Goal: Task Accomplishment & Management: Manage account settings

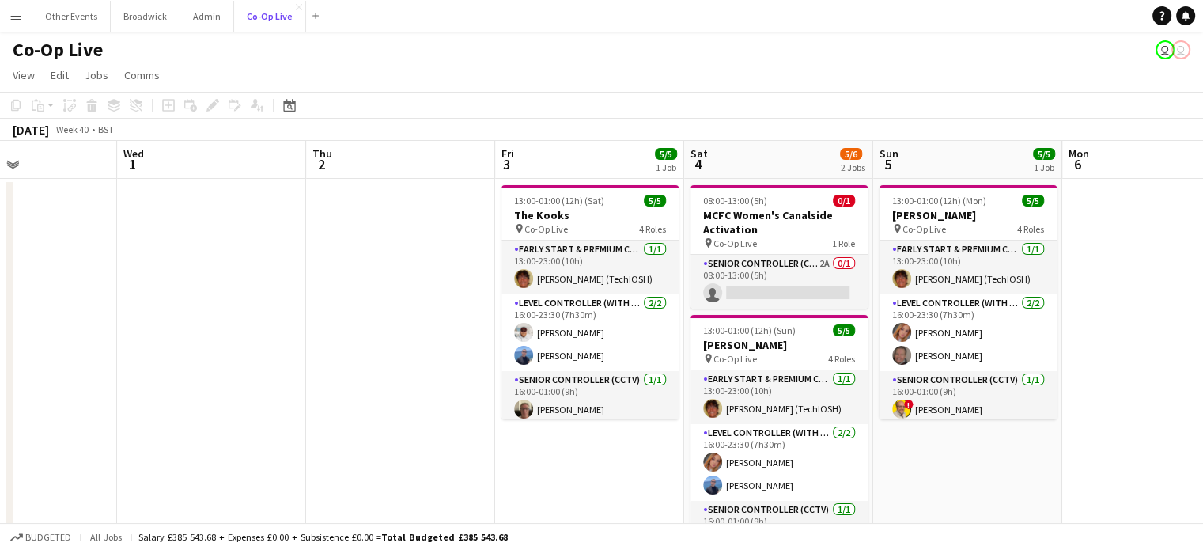
scroll to position [0, 564]
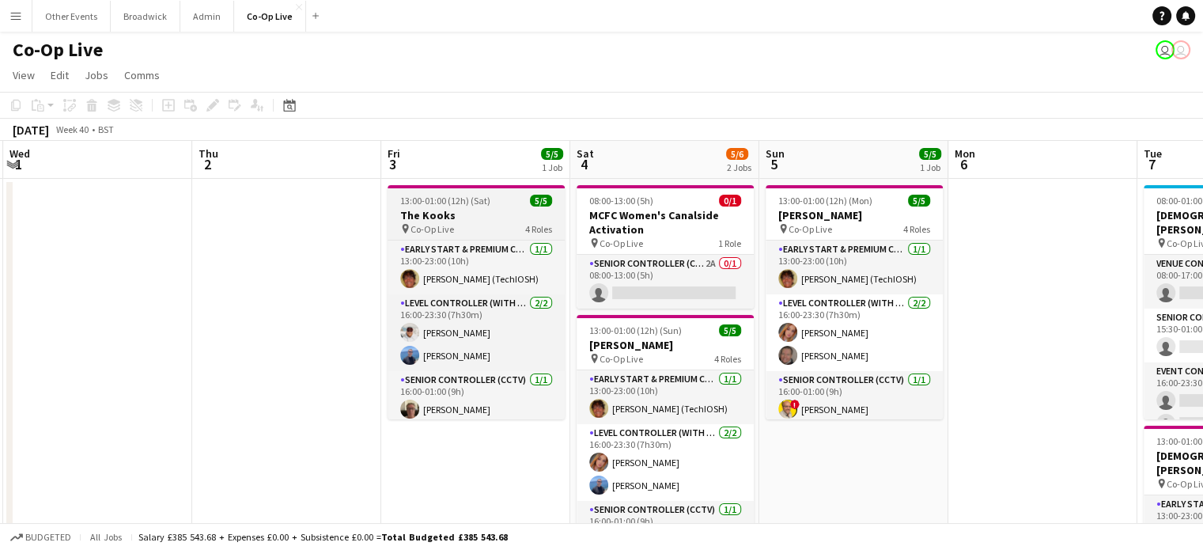
click at [472, 216] on h3 "The Kooks" at bounding box center [476, 215] width 177 height 14
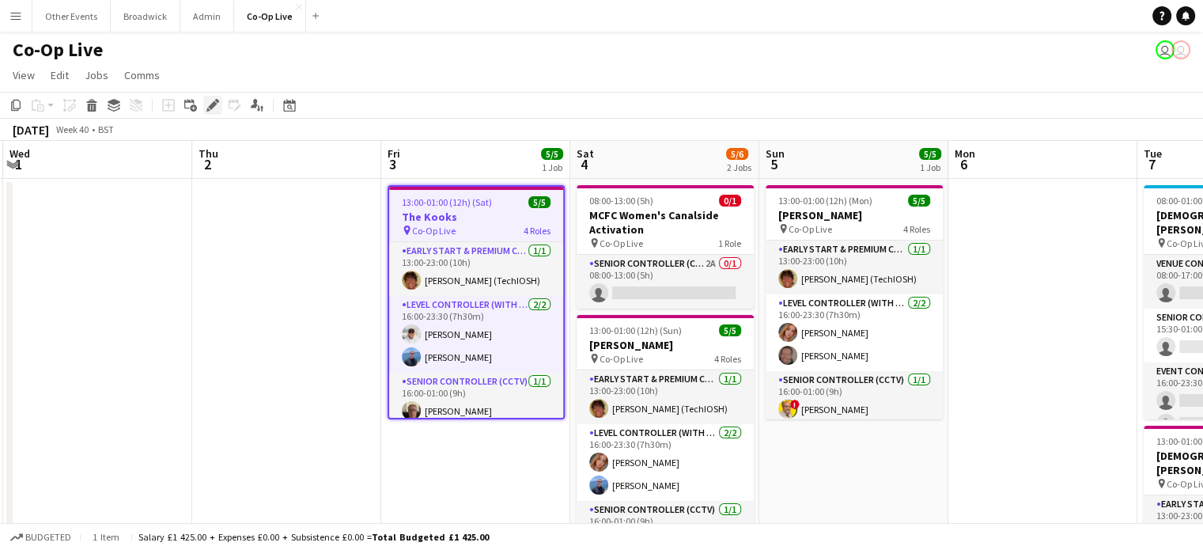
click at [210, 110] on icon "Edit" at bounding box center [213, 105] width 13 height 13
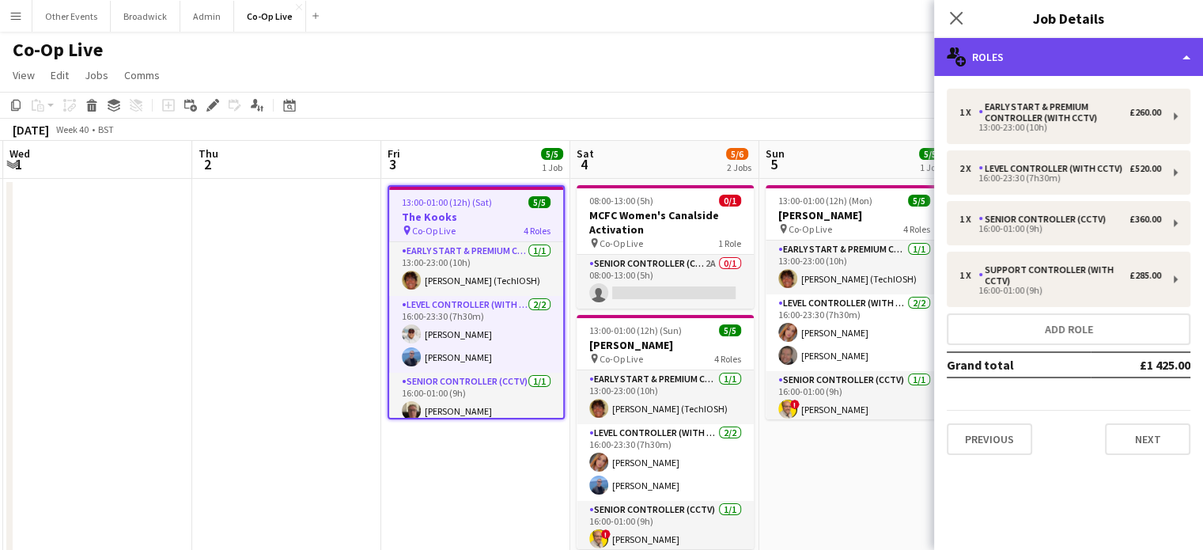
click at [1045, 40] on div "multiple-users-add Roles" at bounding box center [1068, 57] width 269 height 38
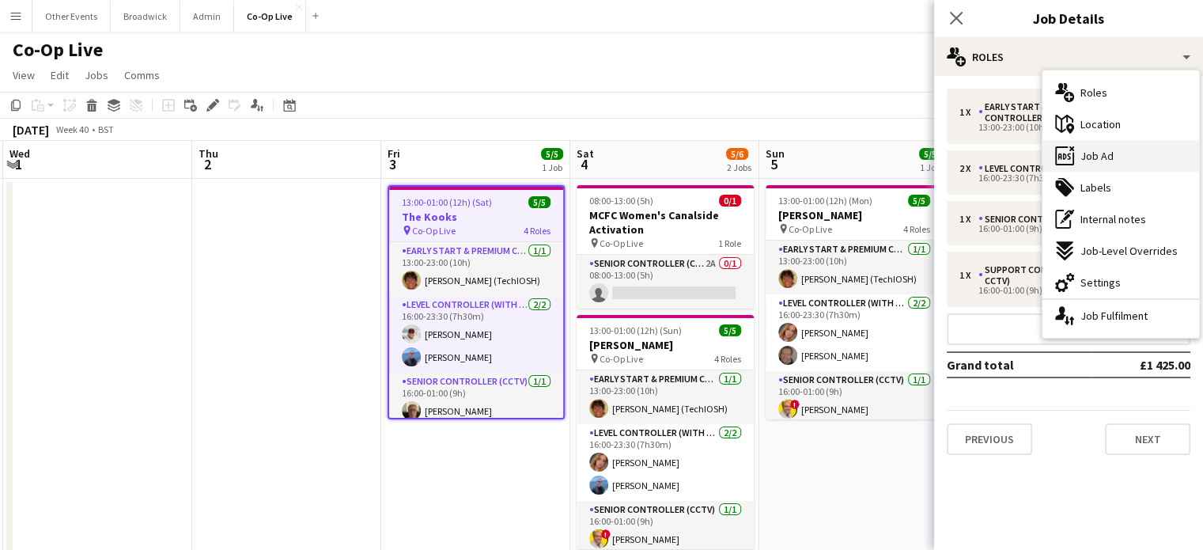
click at [1116, 161] on div "ads-window Job Ad" at bounding box center [1121, 156] width 157 height 32
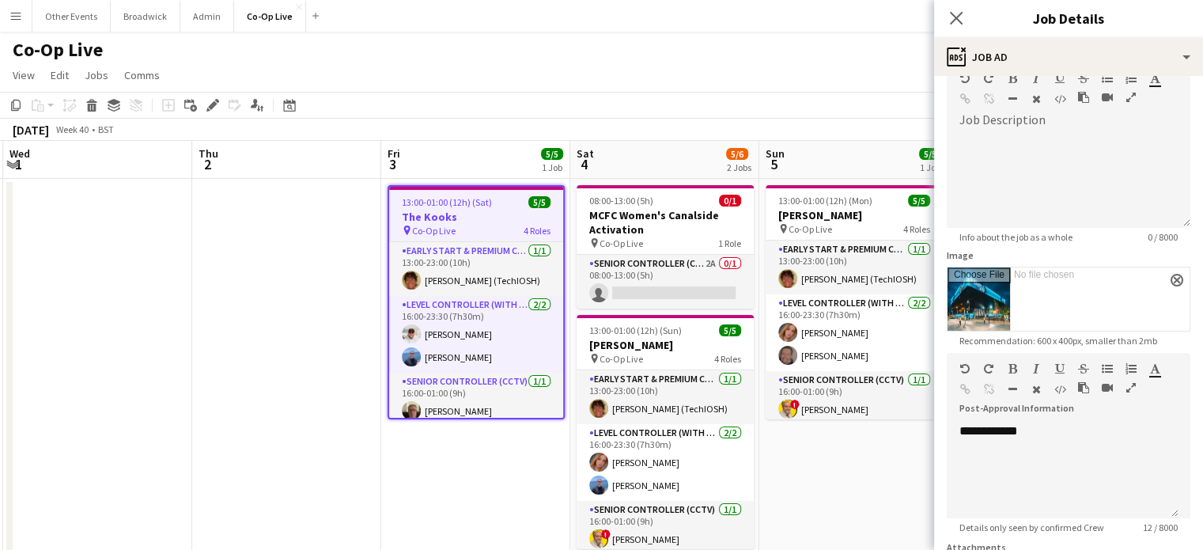
scroll to position [0, 0]
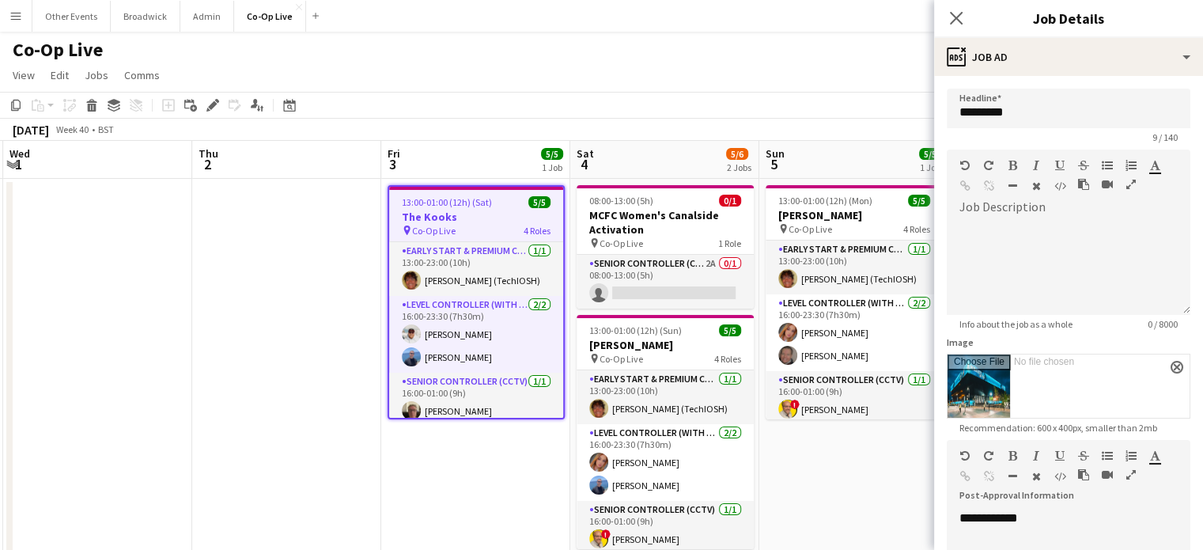
click at [605, 69] on app-page-menu "View Day view expanded Day view collapsed Month view Date picker Jump to [DATE]…" at bounding box center [601, 77] width 1203 height 30
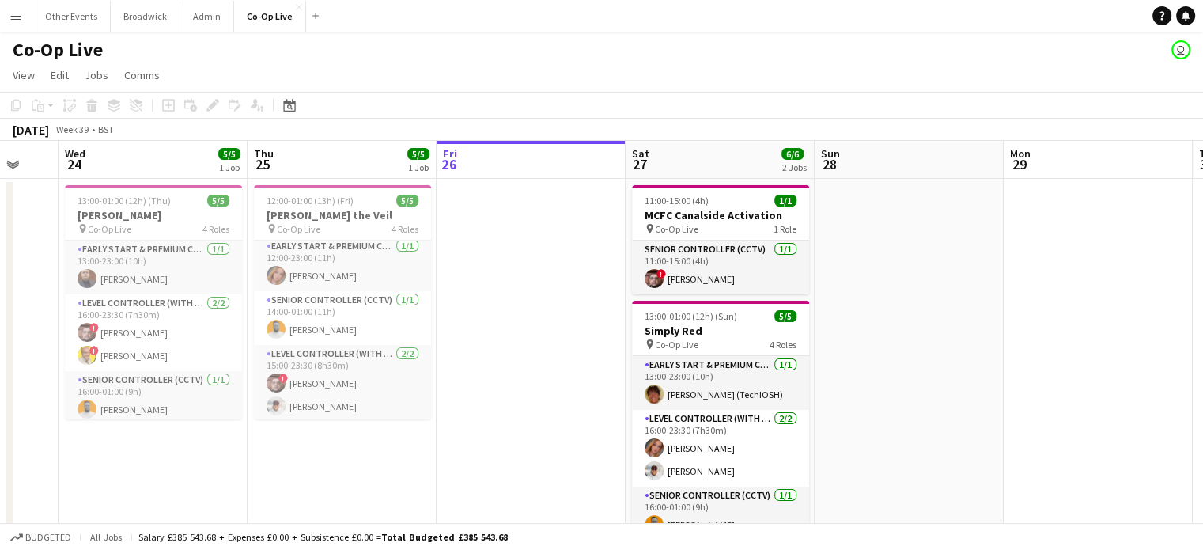
scroll to position [3, 0]
click at [707, 231] on div "pin Co-Op Live 1 Role" at bounding box center [720, 228] width 177 height 13
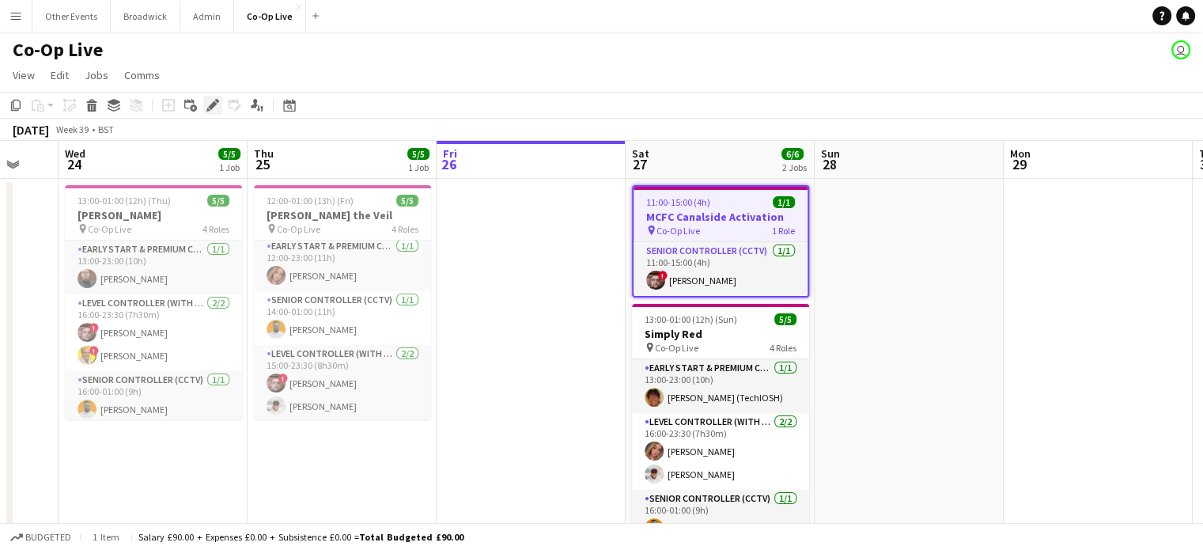
click at [211, 112] on div "Edit" at bounding box center [212, 105] width 19 height 19
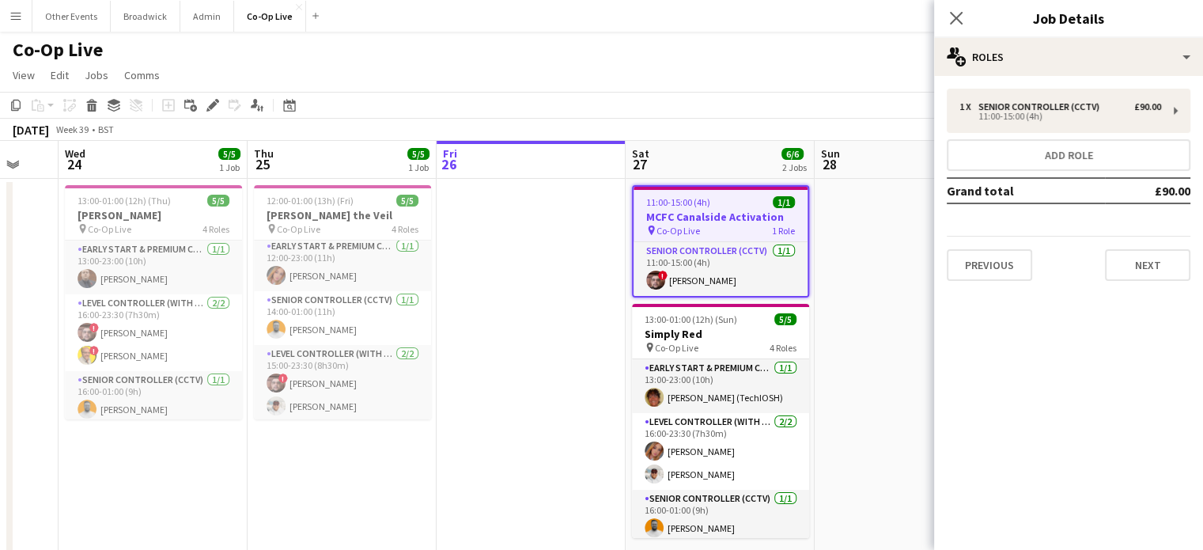
click at [1070, 77] on div "1 x Senior Controller (CCTV) £90.00 11:00-15:00 (4h) Add role Grand total £90.0…" at bounding box center [1068, 185] width 269 height 218
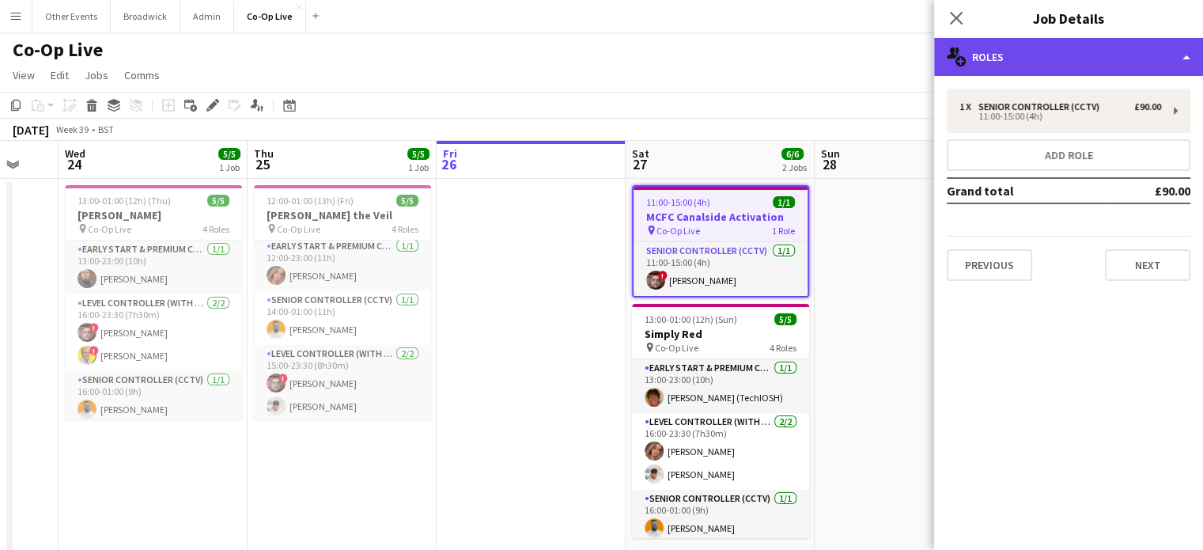
click at [1060, 51] on div "multiple-users-add Roles" at bounding box center [1068, 57] width 269 height 38
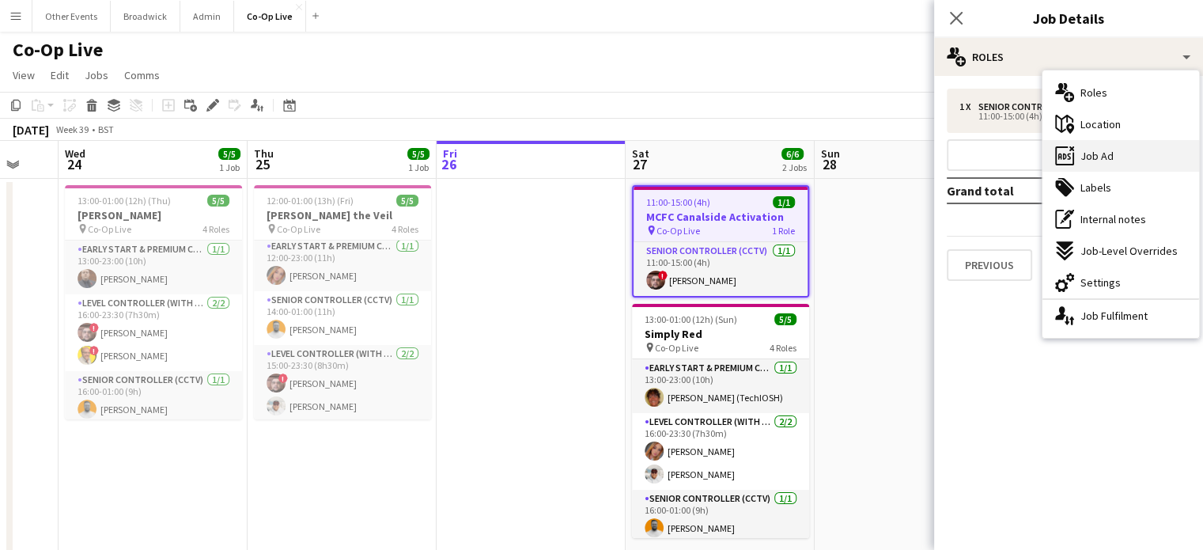
click at [1088, 147] on div "ads-window Job Ad" at bounding box center [1121, 156] width 157 height 32
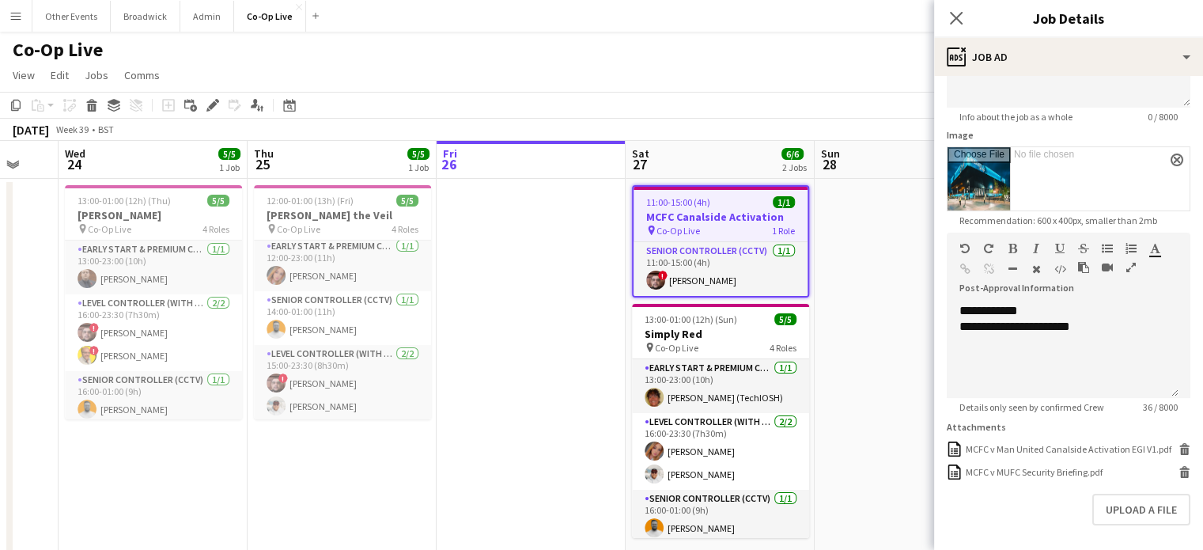
scroll to position [279, 0]
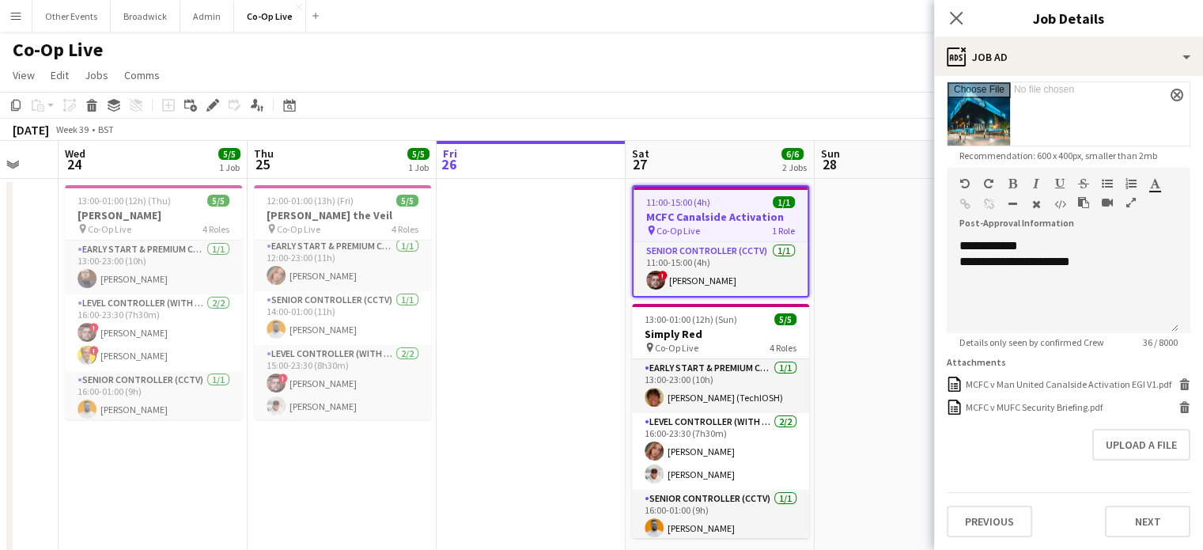
click at [697, 94] on app-toolbar "Copy Paste Paste Ctrl+V Paste with crew Ctrl+Shift+V Paste linked Job [GEOGRAPH…" at bounding box center [601, 105] width 1203 height 27
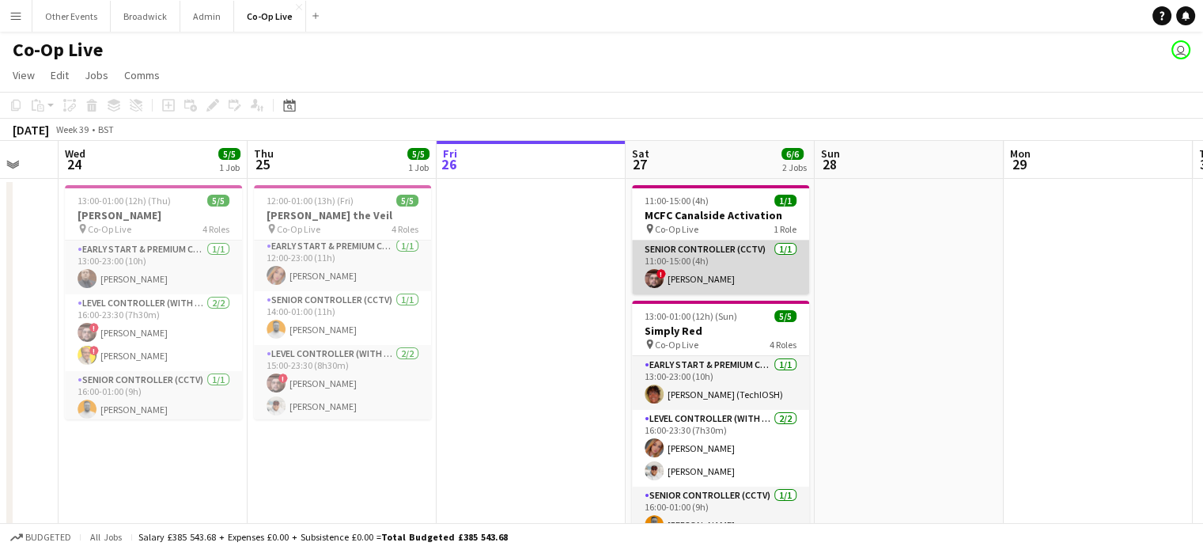
click at [729, 251] on app-card-role "Senior Controller (CCTV) [DATE] 11:00-15:00 (4h) ! [PERSON_NAME]" at bounding box center [720, 268] width 177 height 54
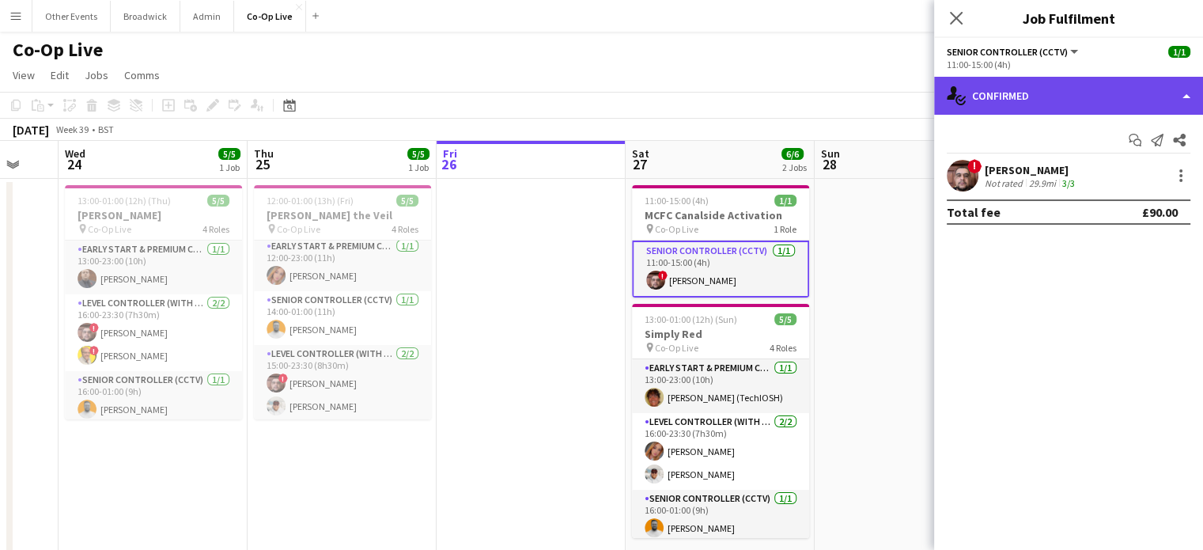
click at [1006, 97] on div "single-neutral-actions-check-2 Confirmed" at bounding box center [1068, 96] width 269 height 38
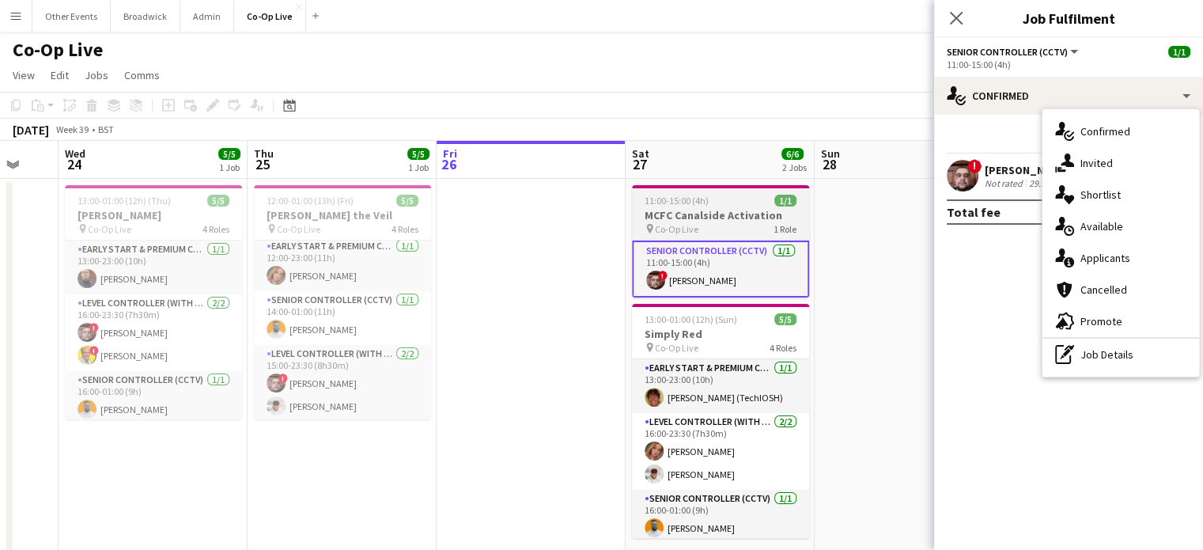
click at [733, 211] on h3 "MCFC Canalside Activation" at bounding box center [720, 215] width 177 height 14
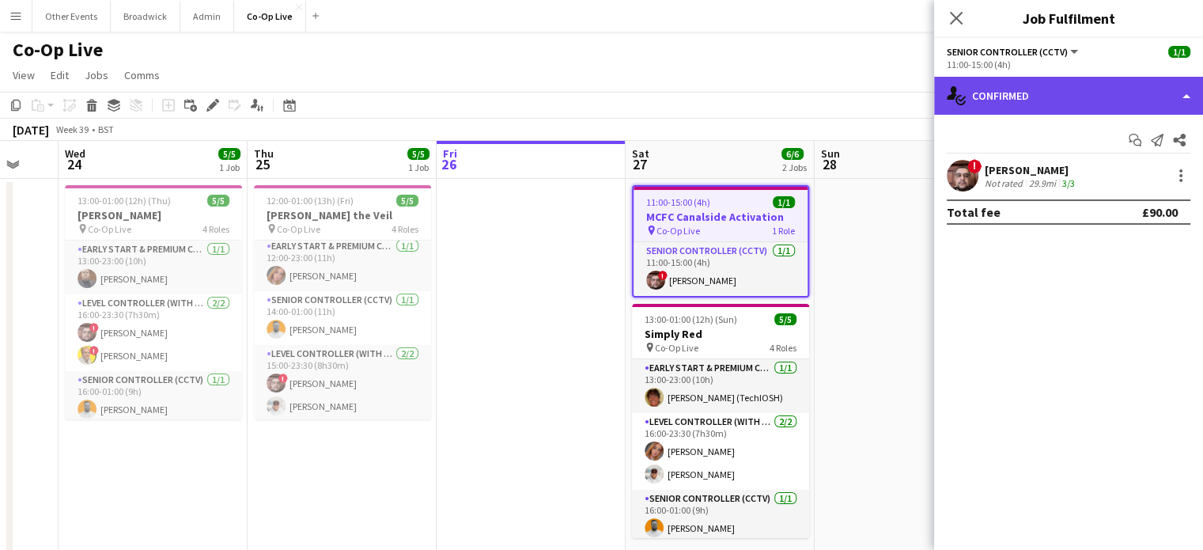
click at [1102, 91] on div "single-neutral-actions-check-2 Confirmed" at bounding box center [1068, 96] width 269 height 38
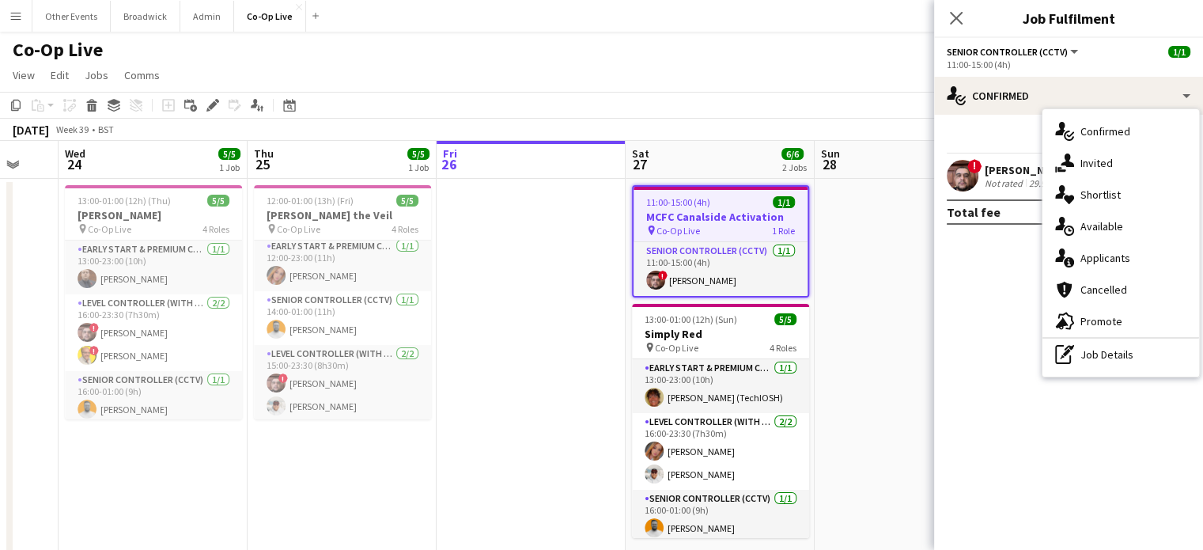
click at [1054, 46] on span "Senior Controller (CCTV)" at bounding box center [1007, 52] width 121 height 12
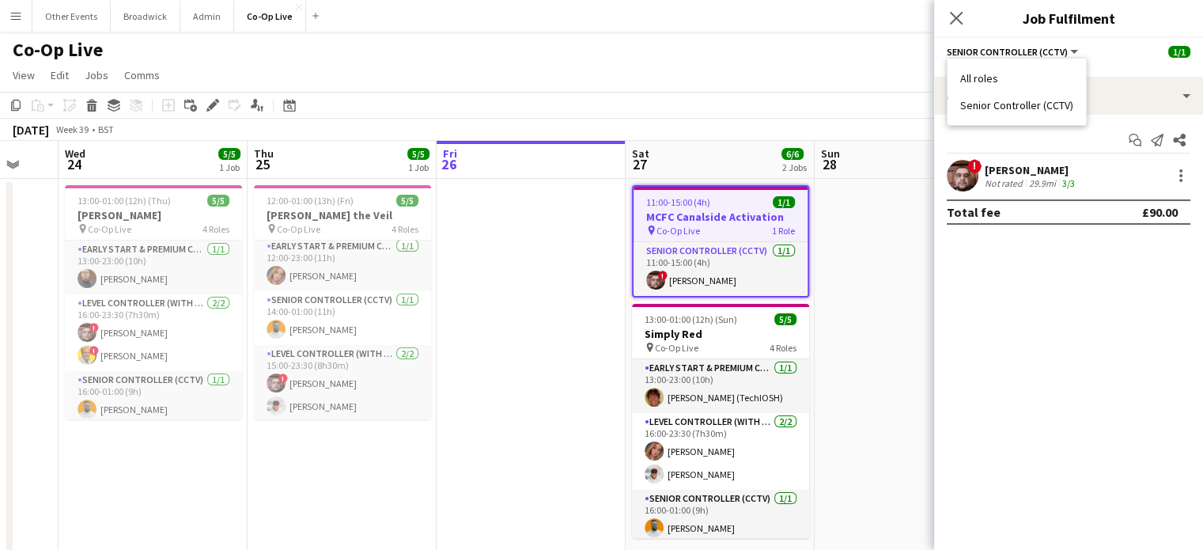
click at [1054, 46] on span "Senior Controller (CCTV)" at bounding box center [1007, 52] width 121 height 12
click at [798, 112] on app-toolbar "Copy Paste Paste Ctrl+V Paste with crew Ctrl+Shift+V Paste linked Job [GEOGRAPH…" at bounding box center [601, 105] width 1203 height 27
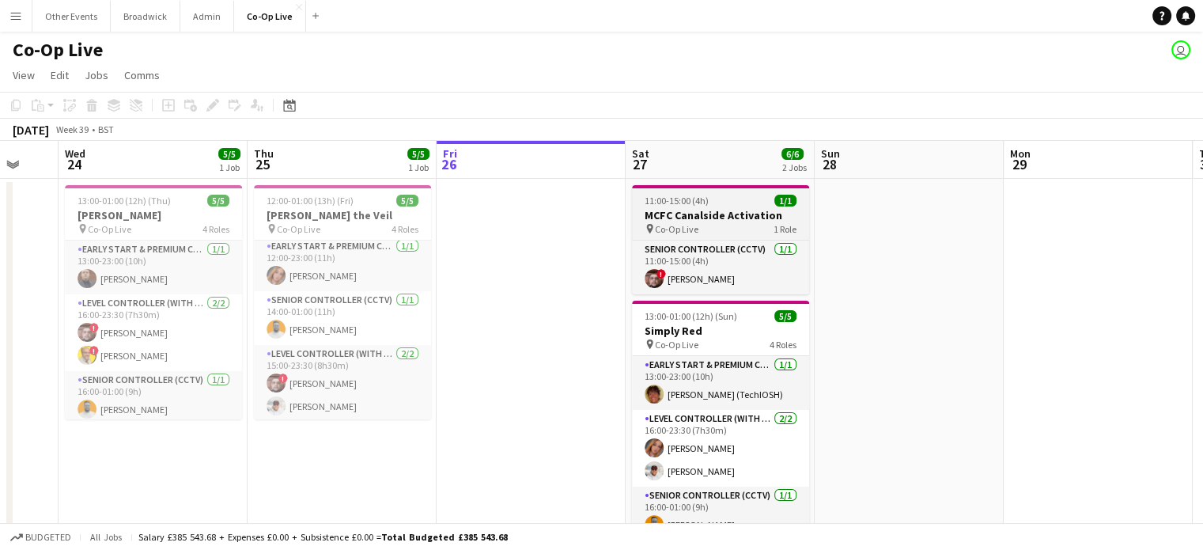
click at [703, 207] on app-job-card "11:00-15:00 (4h) 1/1 MCFC Canalside Activation pin Co-Op Live 1 Role Senior Con…" at bounding box center [720, 239] width 177 height 109
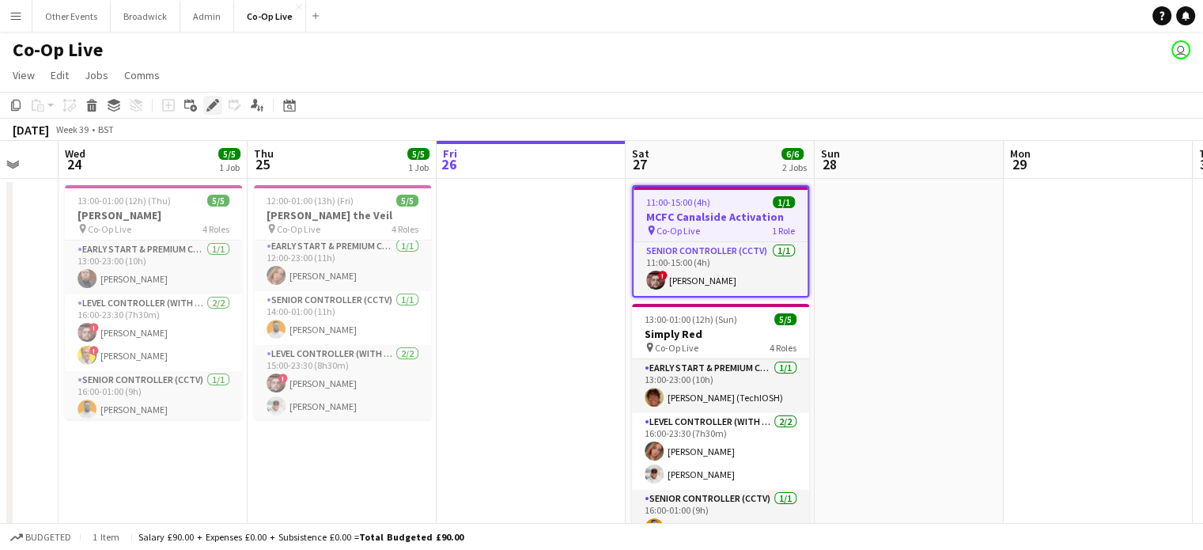
click at [215, 108] on icon "Edit" at bounding box center [213, 105] width 13 height 13
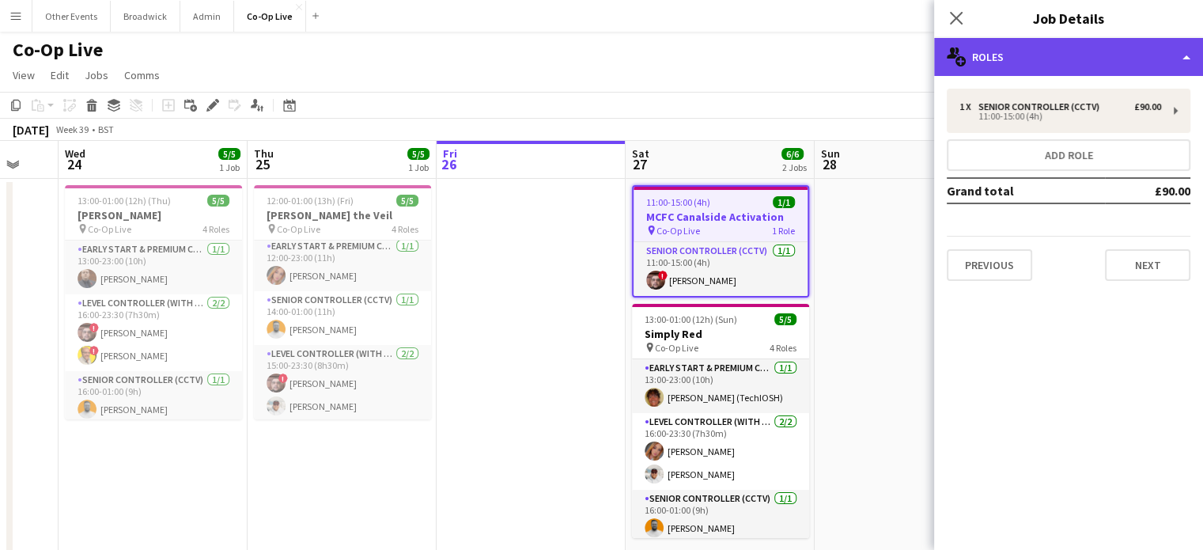
click at [1070, 68] on div "multiple-users-add Roles" at bounding box center [1068, 57] width 269 height 38
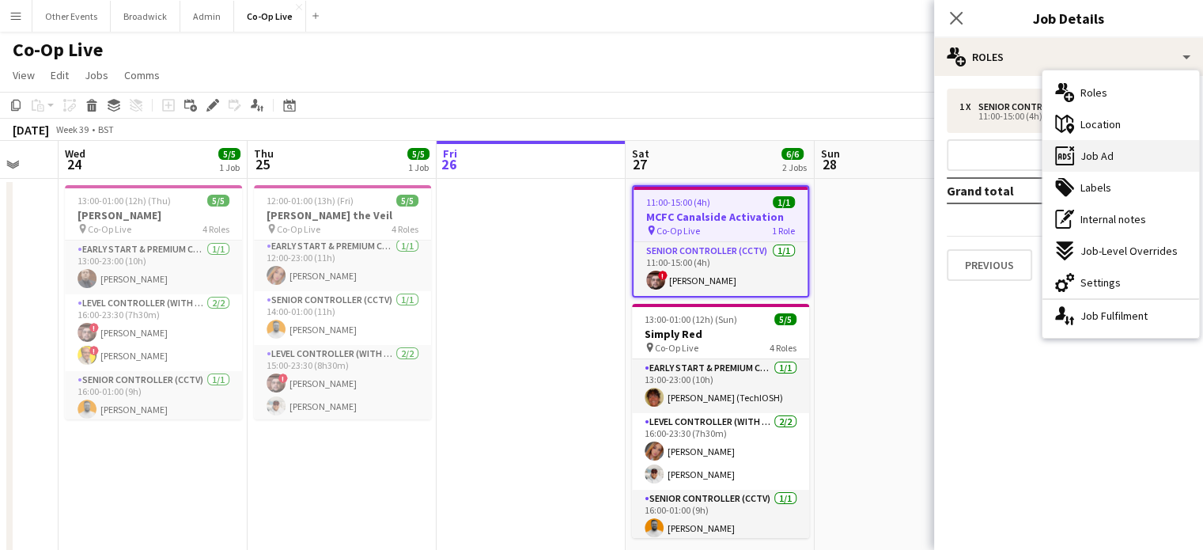
click at [1101, 155] on span "Job Ad" at bounding box center [1097, 156] width 33 height 14
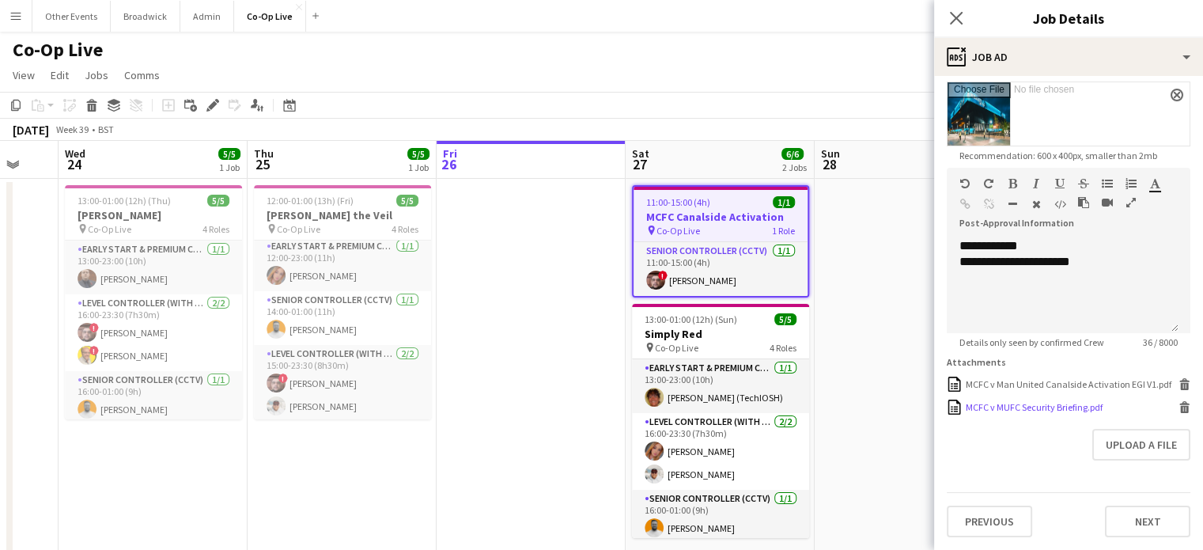
click at [997, 408] on div "MCFC v MUFC Security Briefing.pdf" at bounding box center [1034, 407] width 137 height 12
click at [1181, 412] on icon at bounding box center [1185, 409] width 8 height 7
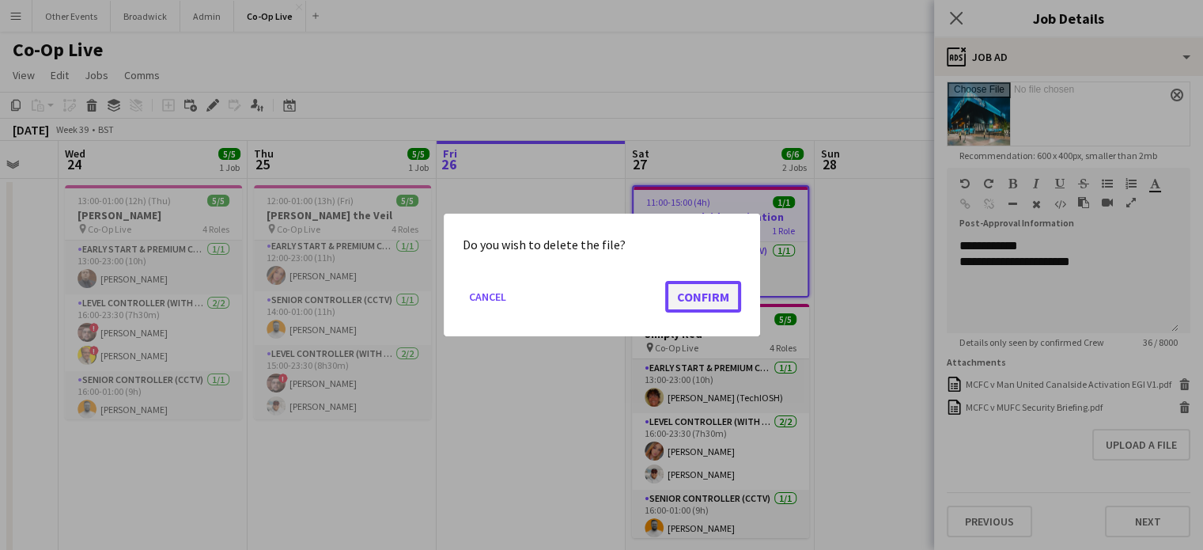
click at [683, 301] on button "Confirm" at bounding box center [703, 297] width 76 height 32
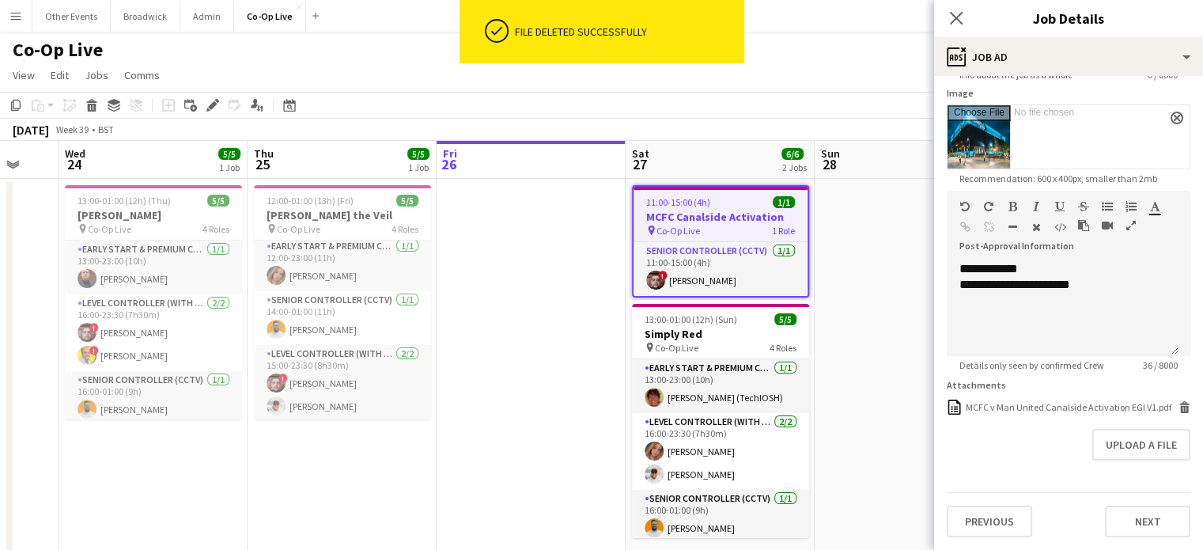
scroll to position [256, 0]
click at [1181, 406] on icon at bounding box center [1185, 409] width 8 height 7
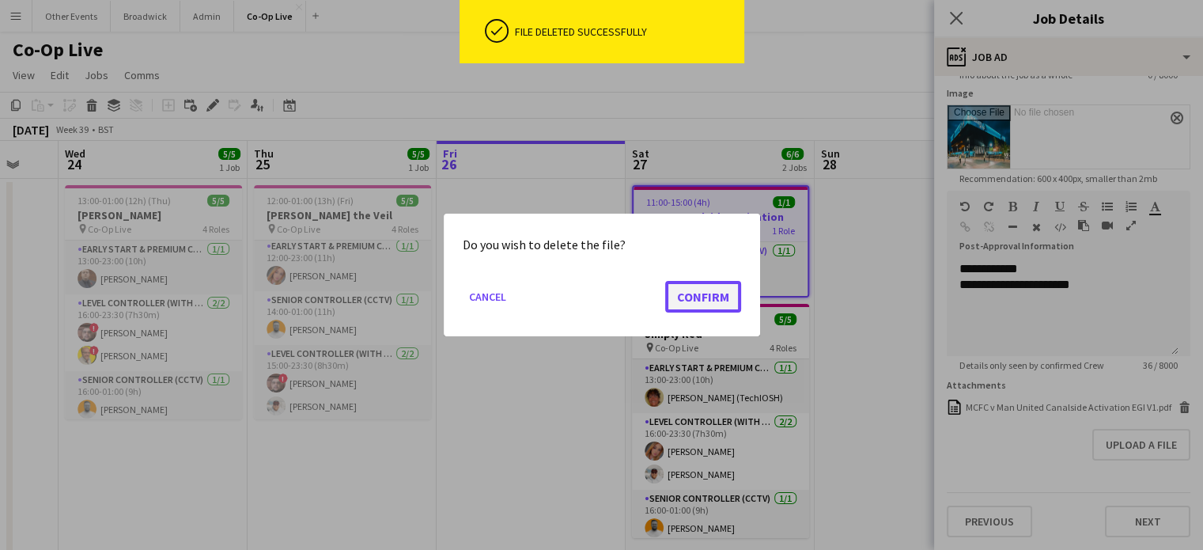
click at [680, 295] on button "Confirm" at bounding box center [703, 297] width 76 height 32
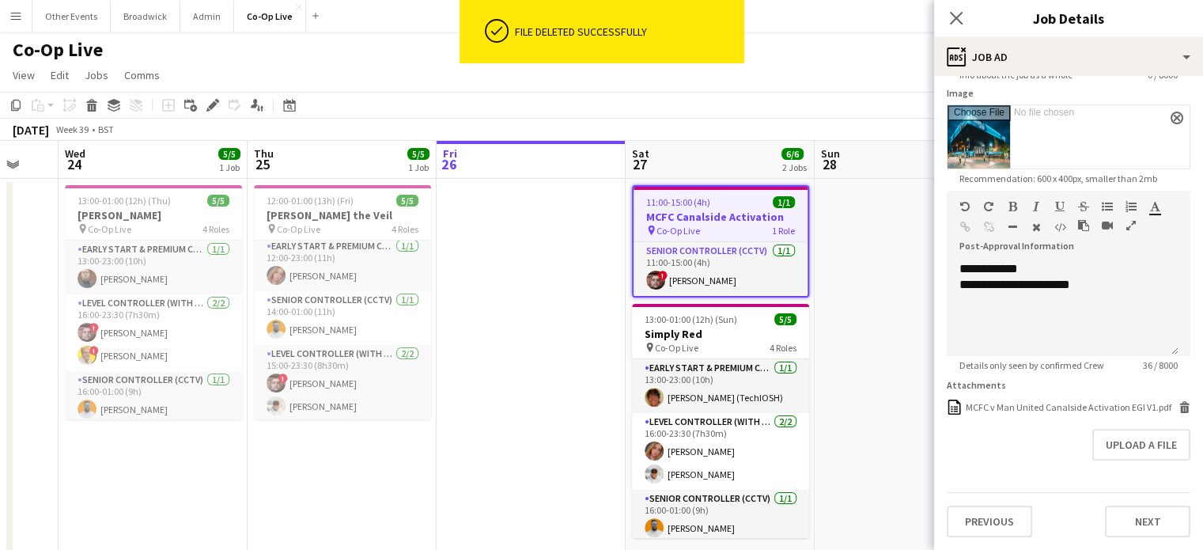
scroll to position [234, 0]
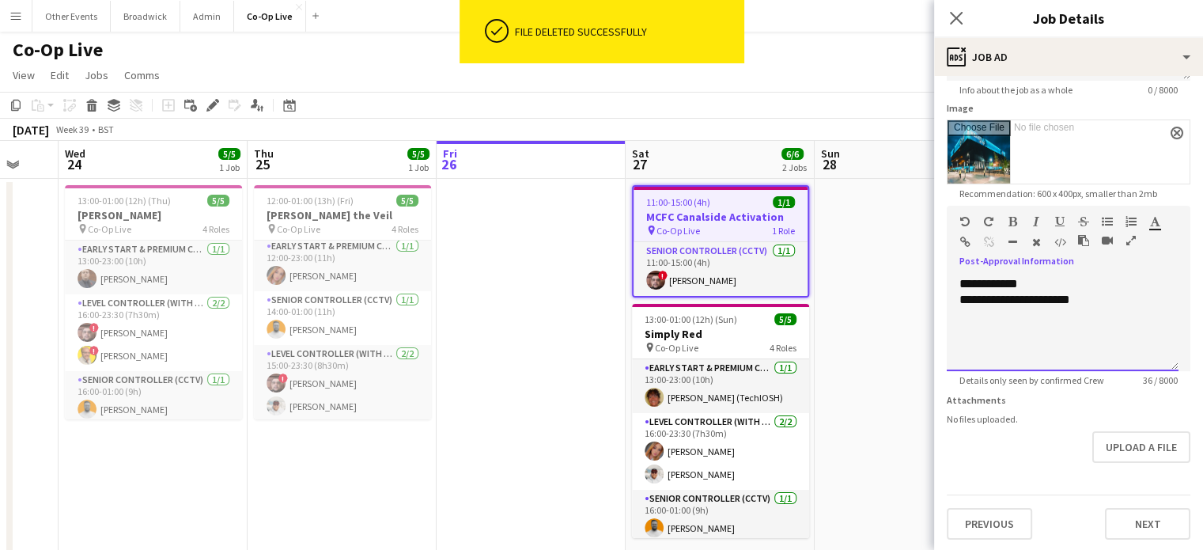
drag, startPoint x: 1097, startPoint y: 304, endPoint x: 937, endPoint y: 297, distance: 160.8
click at [937, 297] on form "**********" at bounding box center [1068, 196] width 269 height 685
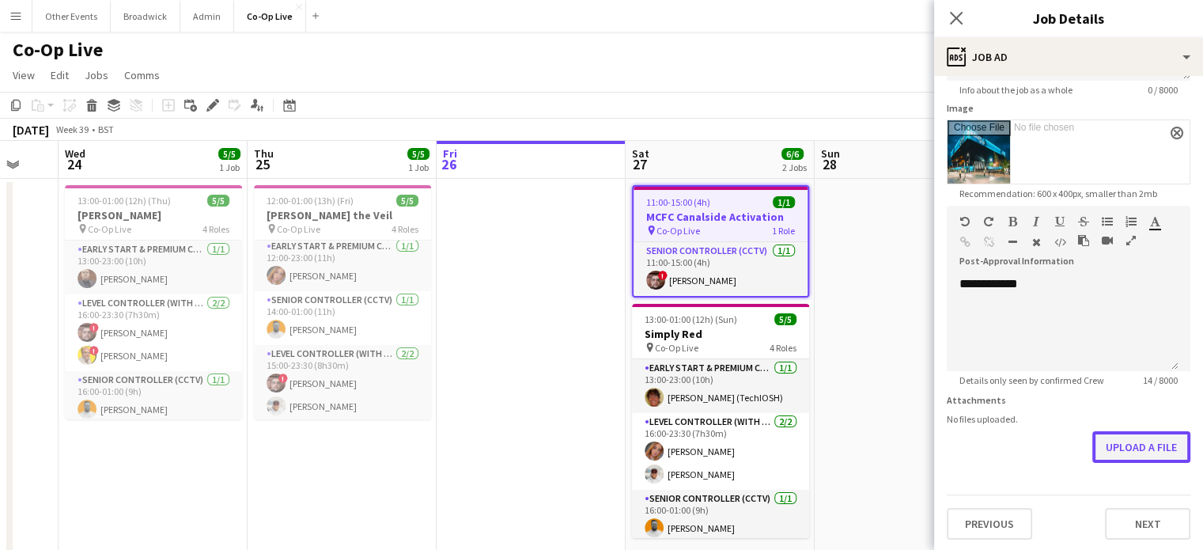
click at [1125, 453] on button "Upload a file" at bounding box center [1142, 447] width 98 height 32
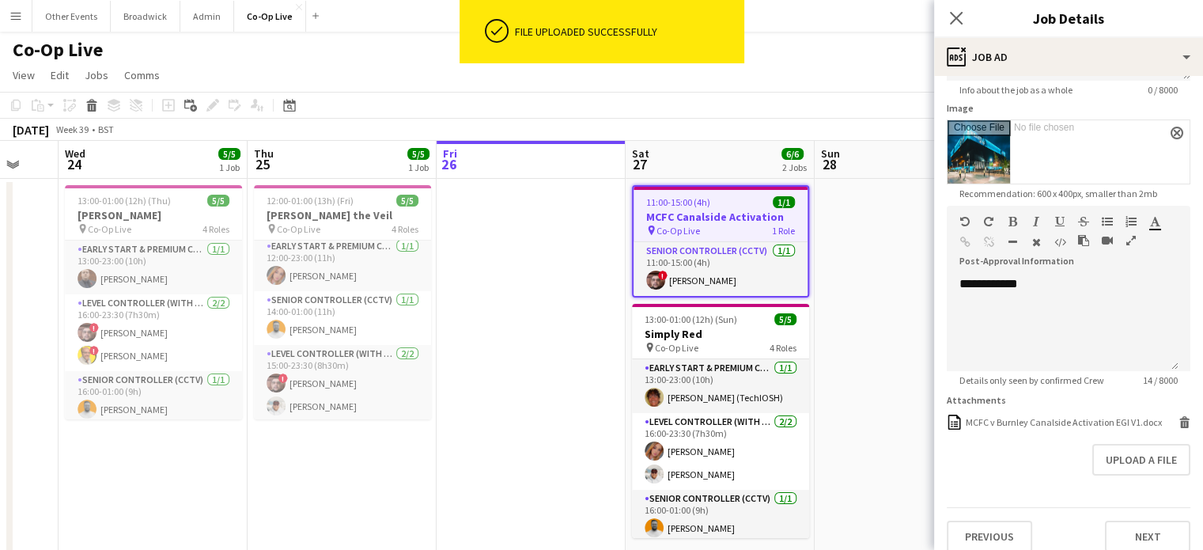
click at [819, 115] on app-toolbar "Copy Paste Paste Ctrl+V Paste with crew Ctrl+Shift+V Paste linked Job [GEOGRAPH…" at bounding box center [601, 105] width 1203 height 27
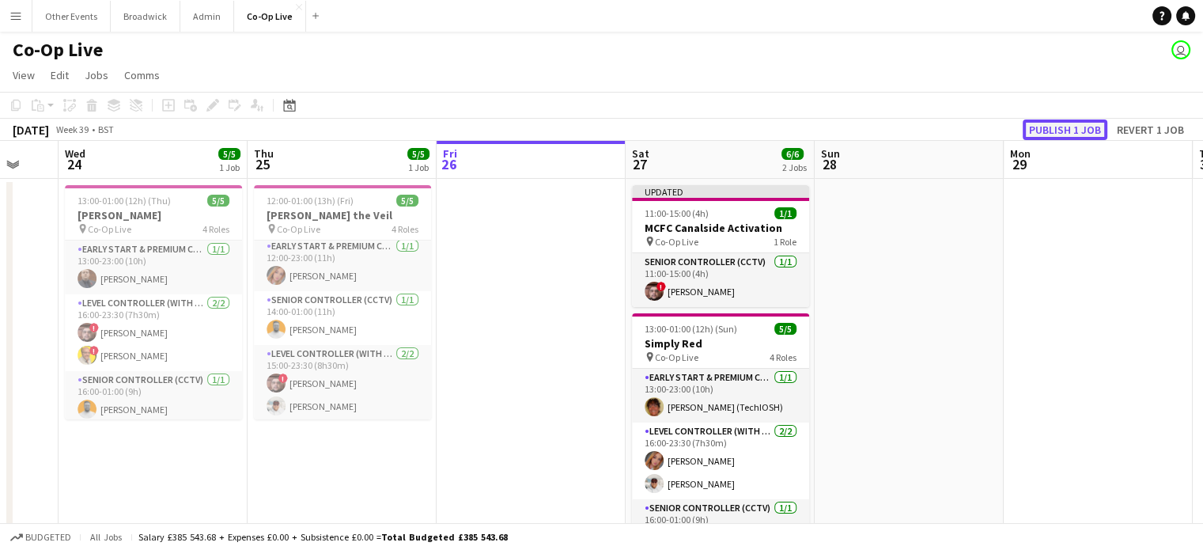
click at [1051, 126] on button "Publish 1 job" at bounding box center [1065, 129] width 85 height 21
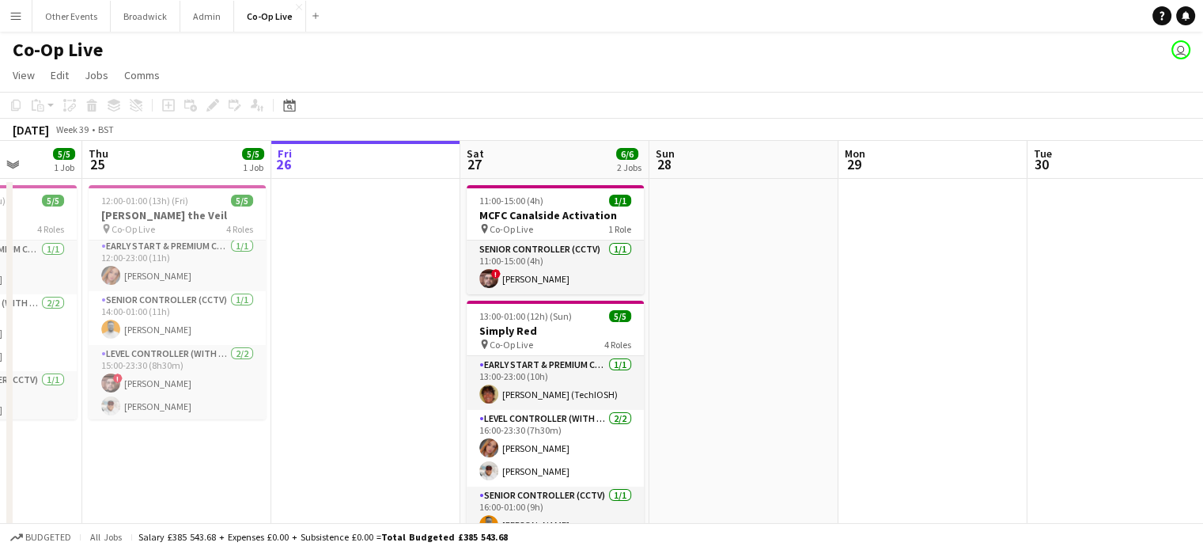
scroll to position [0, 483]
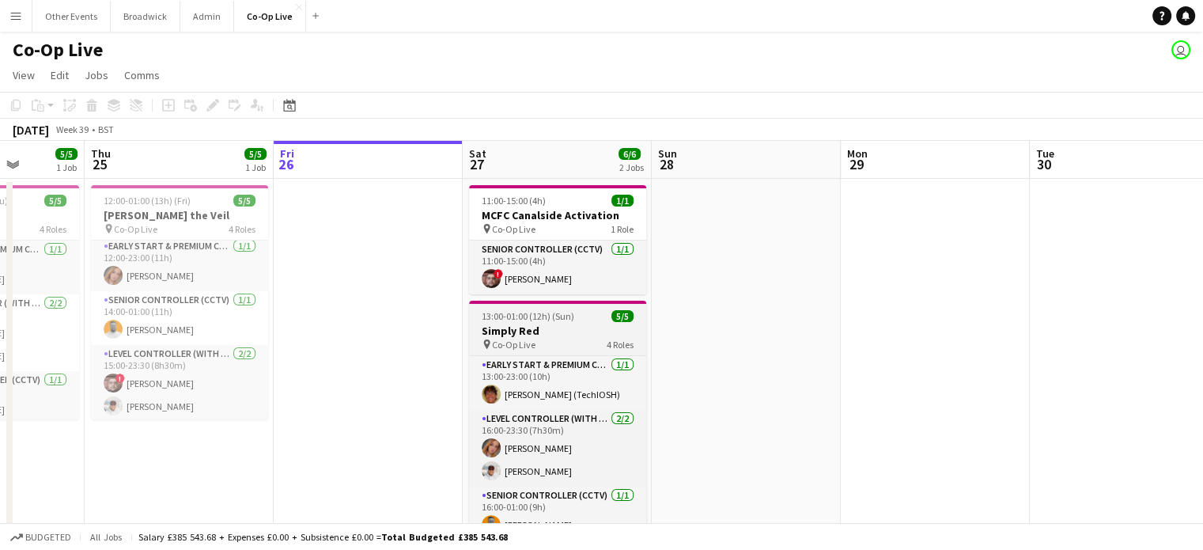
click at [525, 328] on h3 "Simply Red" at bounding box center [557, 331] width 177 height 14
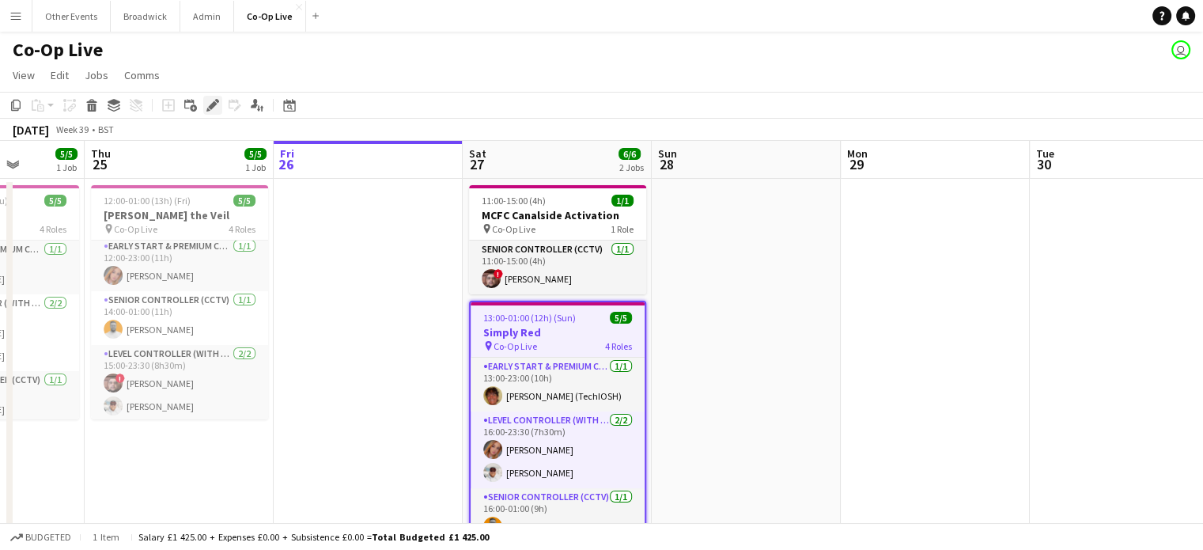
click at [214, 107] on icon "Edit" at bounding box center [213, 105] width 13 height 13
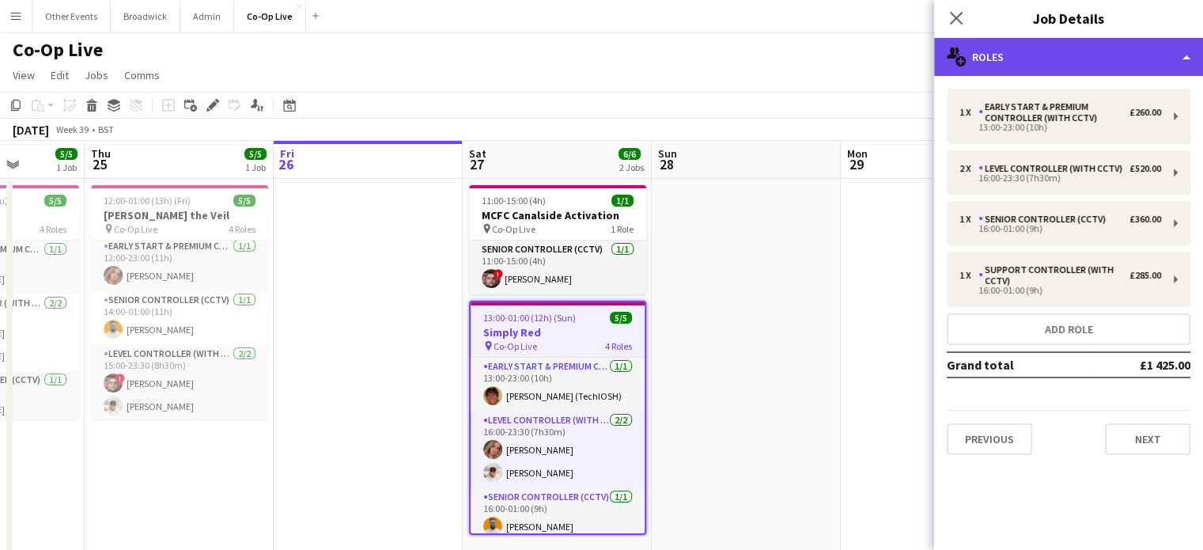
click at [1173, 50] on div "multiple-users-add Roles" at bounding box center [1068, 57] width 269 height 38
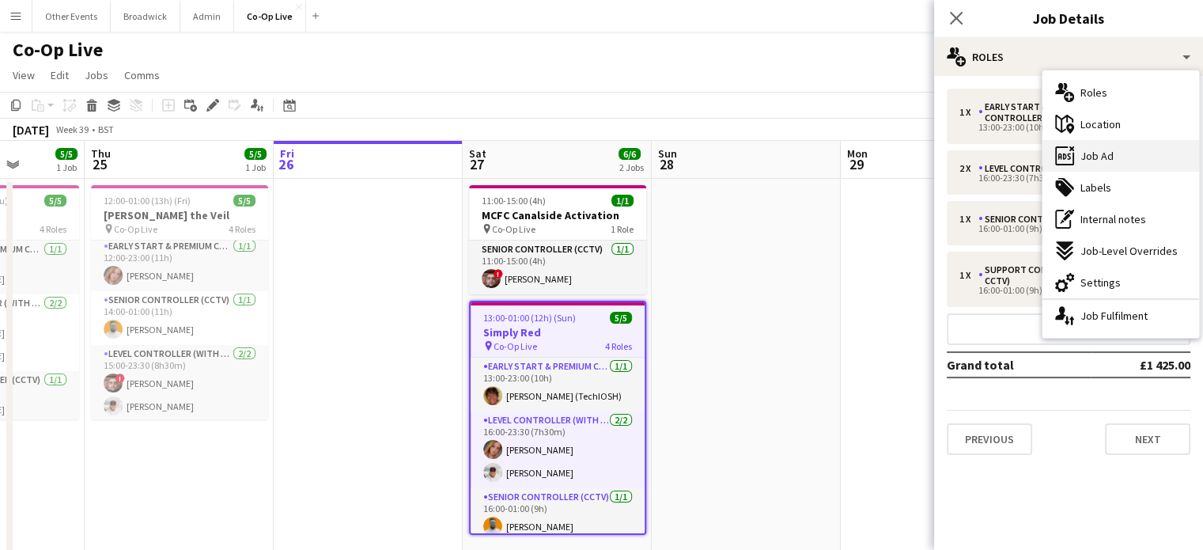
click at [1073, 164] on icon at bounding box center [1065, 155] width 19 height 19
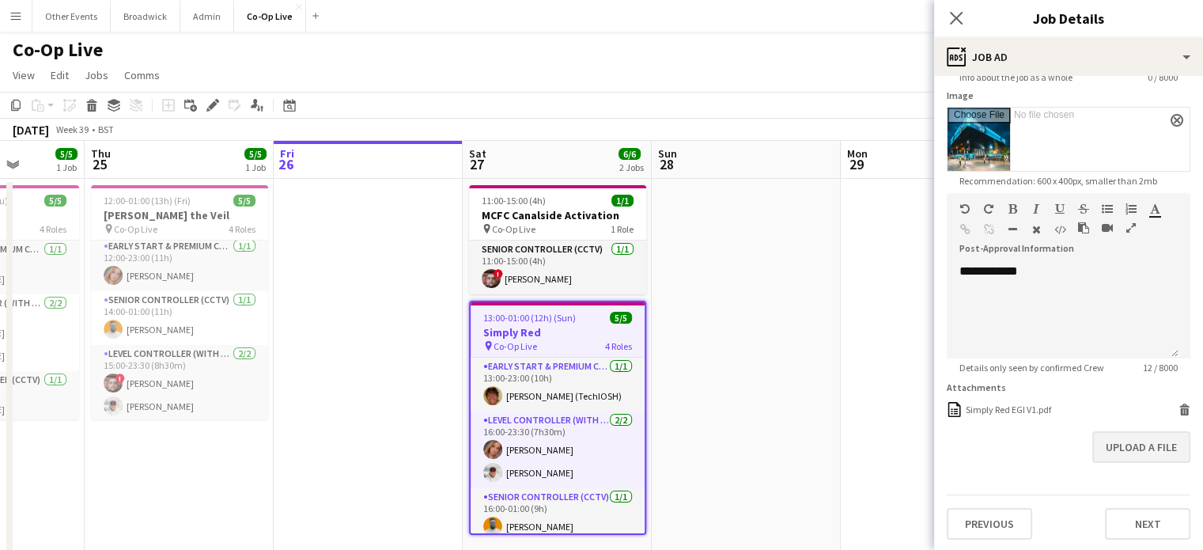
scroll to position [245, 0]
click at [1137, 456] on button "Upload a file" at bounding box center [1142, 449] width 98 height 32
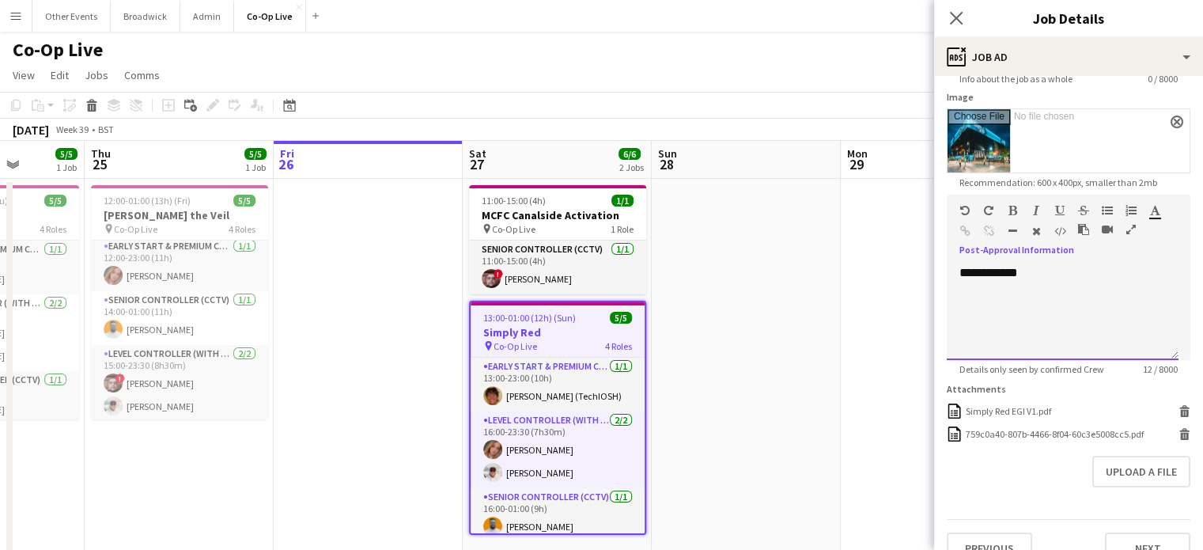
click at [1101, 296] on div "**********" at bounding box center [1063, 312] width 232 height 95
click at [893, 89] on app-page-menu "View Day view expanded Day view collapsed Month view Date picker Jump to [DATE]…" at bounding box center [601, 77] width 1203 height 30
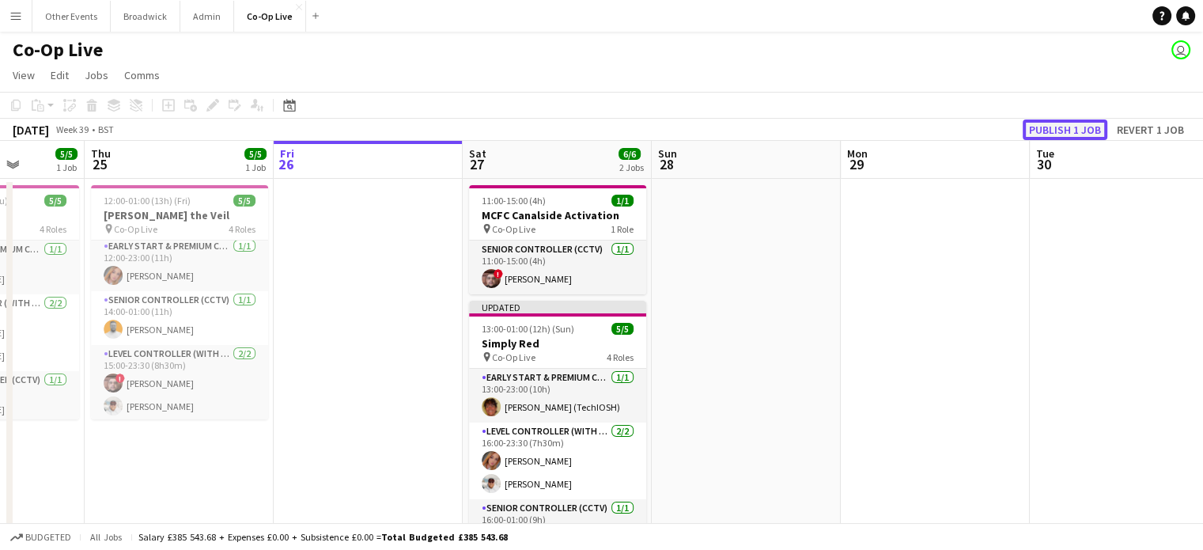
click at [1076, 129] on button "Publish 1 job" at bounding box center [1065, 129] width 85 height 21
